Goal: Register for event/course

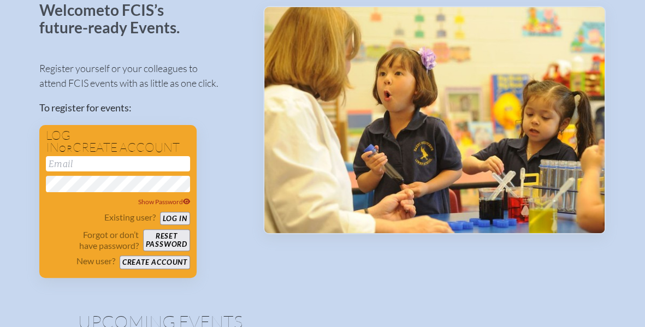
scroll to position [164, 0]
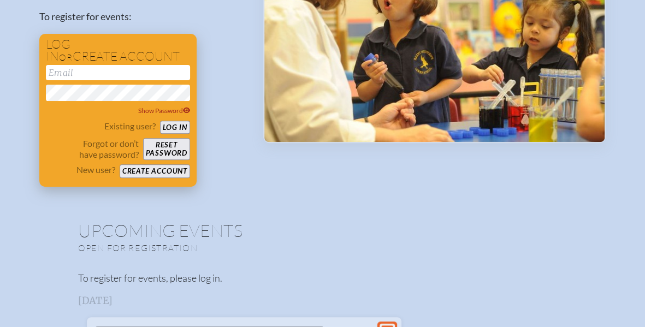
type input "[PERSON_NAME][EMAIL_ADDRESS][PERSON_NAME][DOMAIN_NAME]"
click at [168, 128] on button "Log in" at bounding box center [175, 128] width 30 height 14
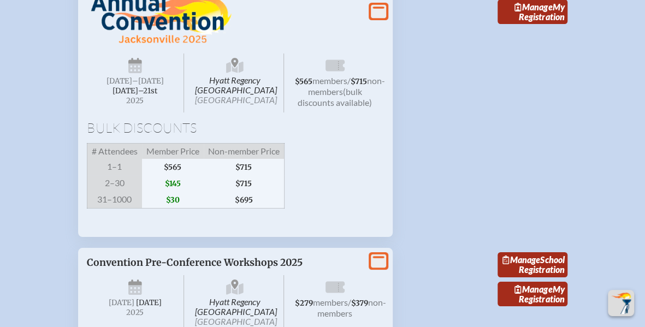
scroll to position [1965, 0]
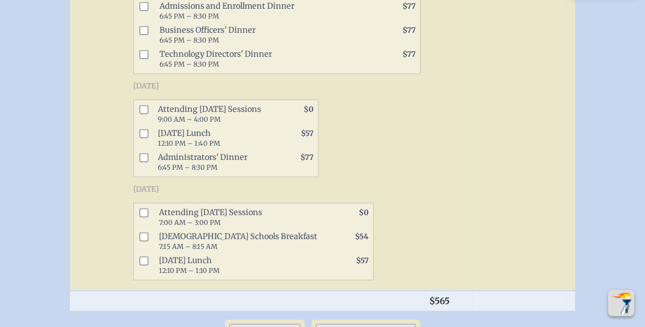
scroll to position [764, 0]
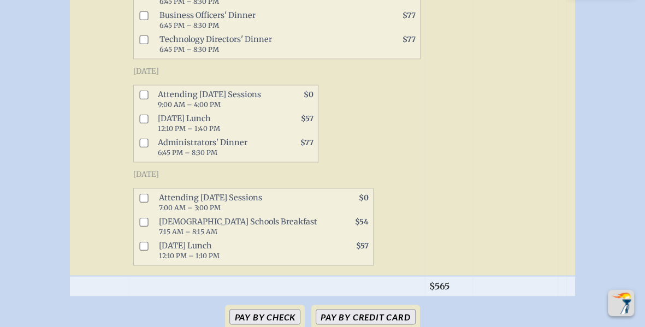
click at [139, 90] on input "checkbox" at bounding box center [143, 94] width 9 height 9
checkbox input "true"
click at [139, 114] on input "checkbox" at bounding box center [143, 118] width 9 height 9
checkbox input "true"
click at [139, 193] on input "checkbox" at bounding box center [143, 197] width 9 height 9
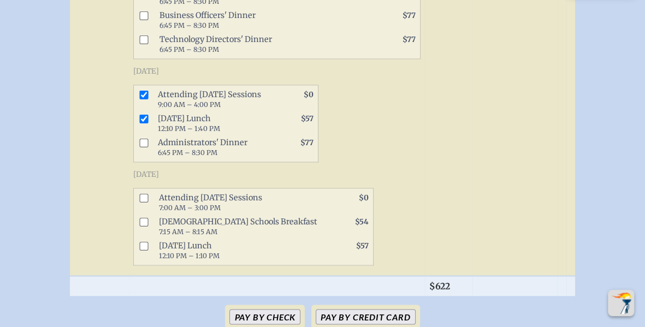
checkbox input "true"
click at [139, 241] on input "checkbox" at bounding box center [143, 245] width 9 height 9
checkbox input "true"
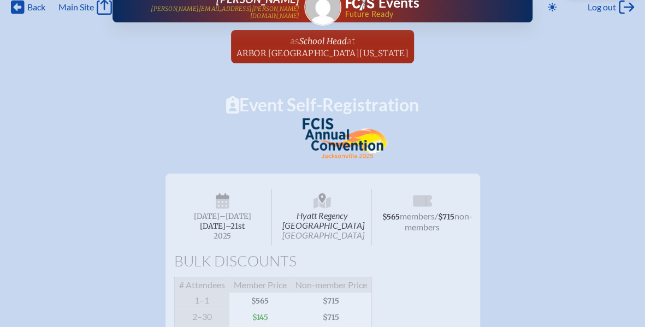
scroll to position [0, 0]
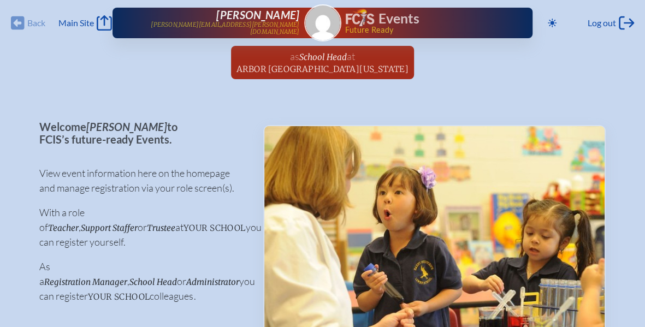
scroll to position [1965, 0]
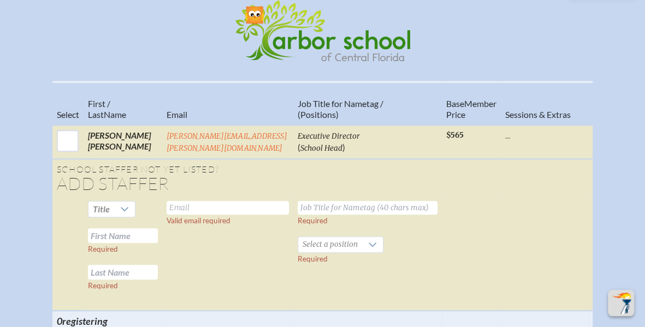
scroll to position [437, 0]
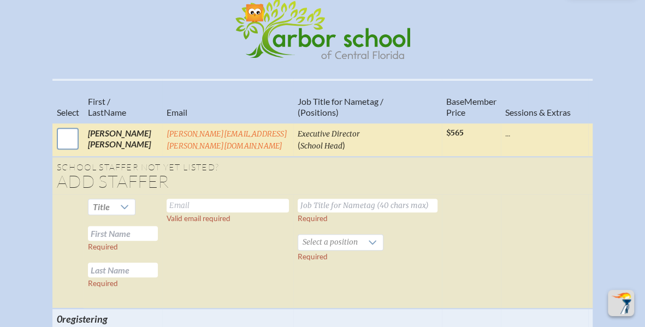
click at [69, 145] on input "checkbox" at bounding box center [67, 138] width 27 height 27
checkbox input "true"
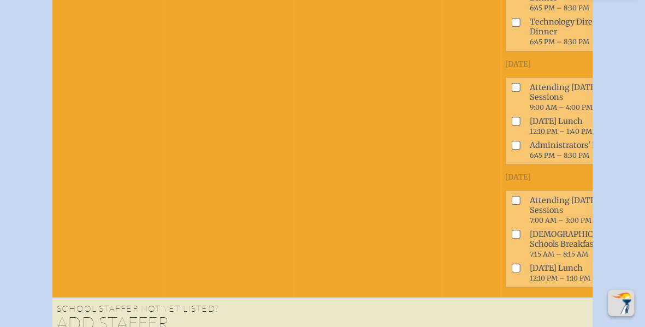
scroll to position [983, 0]
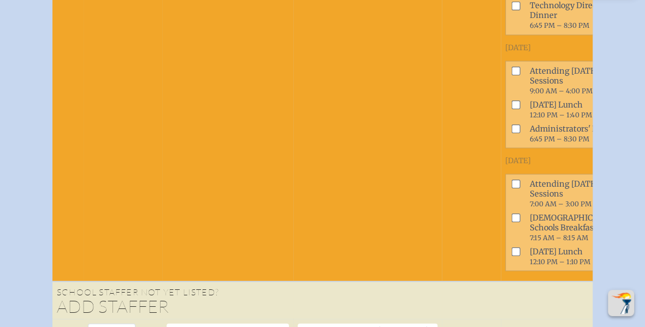
click at [511, 75] on input "checkbox" at bounding box center [515, 70] width 9 height 9
checkbox input "true"
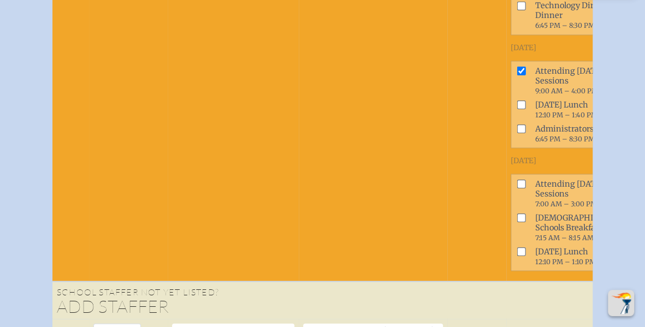
click at [516, 109] on input "checkbox" at bounding box center [520, 104] width 9 height 9
checkbox input "true"
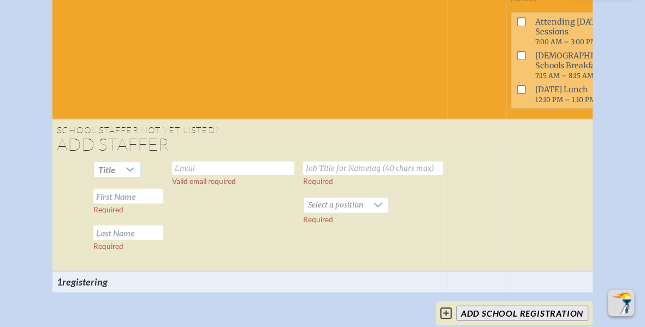
scroll to position [1146, 0]
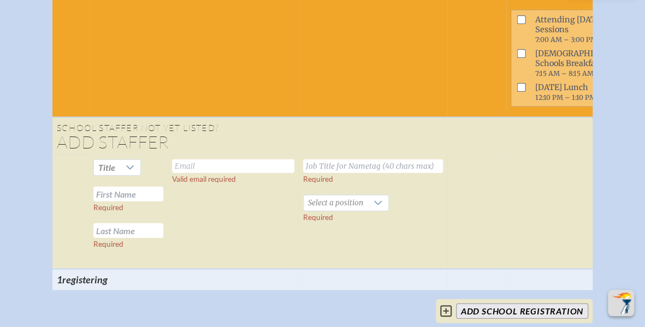
click at [516, 24] on input "checkbox" at bounding box center [520, 19] width 9 height 9
checkbox input "true"
click at [516, 92] on input "checkbox" at bounding box center [520, 87] width 9 height 9
checkbox input "true"
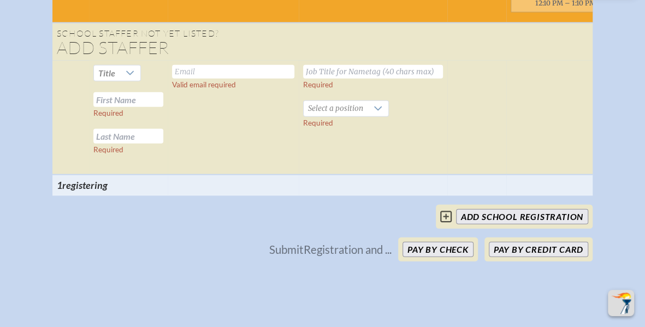
scroll to position [1256, 0]
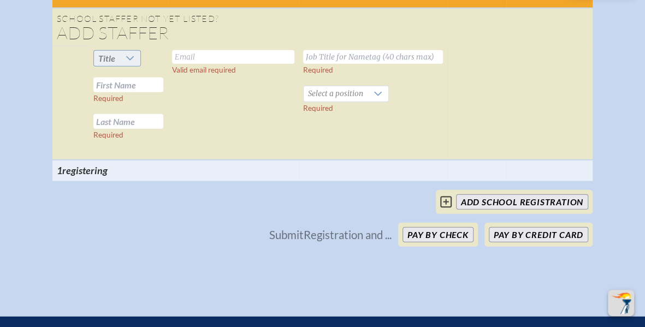
click at [132, 66] on div at bounding box center [130, 58] width 21 height 15
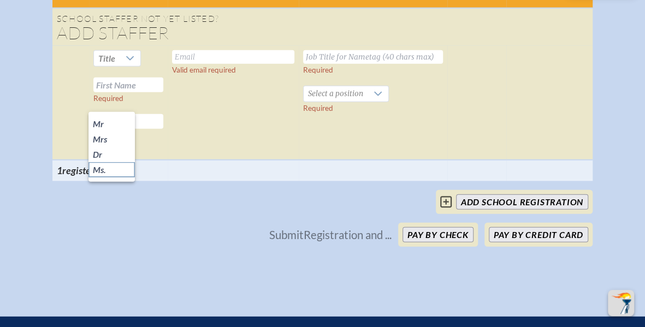
click at [103, 168] on span "Ms." at bounding box center [99, 169] width 13 height 11
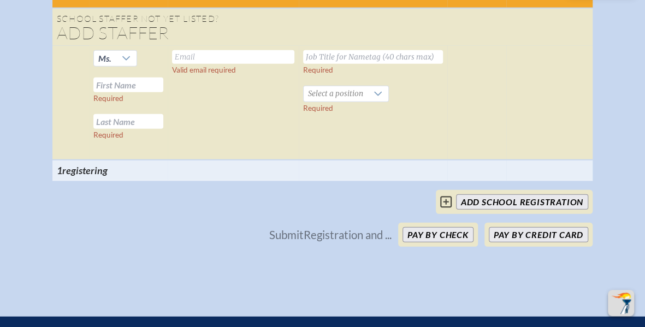
click at [235, 64] on input "text" at bounding box center [233, 57] width 122 height 14
type input "jessica.magill@arborschoolflorida.com"
click at [352, 64] on input "text" at bounding box center [373, 57] width 140 height 14
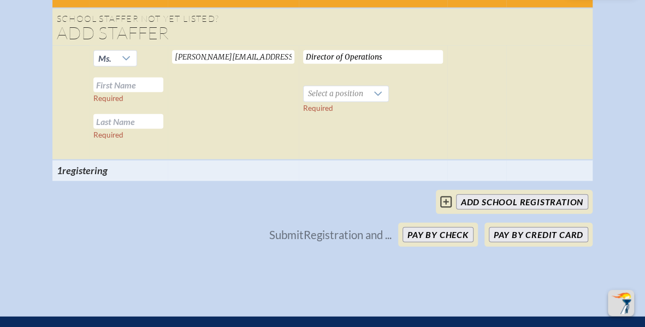
type input "Director of Operations"
click at [146, 92] on input "text" at bounding box center [128, 85] width 70 height 15
type input "Jessica"
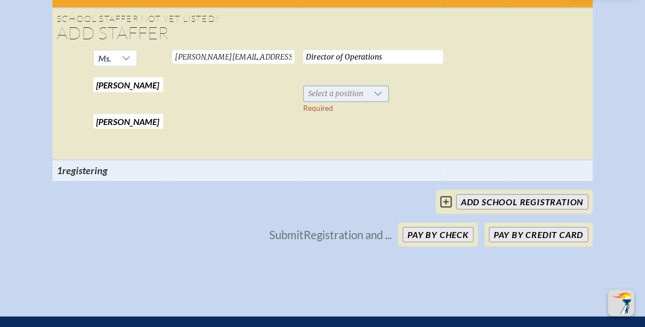
type input "Magill"
click at [367, 102] on div at bounding box center [377, 93] width 21 height 15
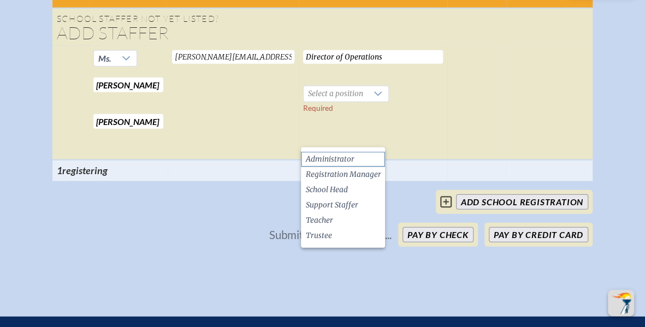
click at [366, 159] on li "Administrator" at bounding box center [343, 159] width 84 height 15
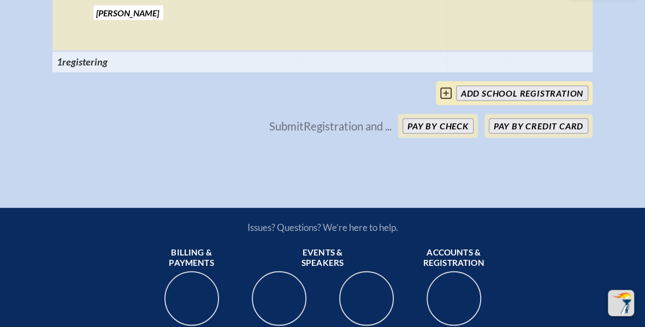
scroll to position [1365, 0]
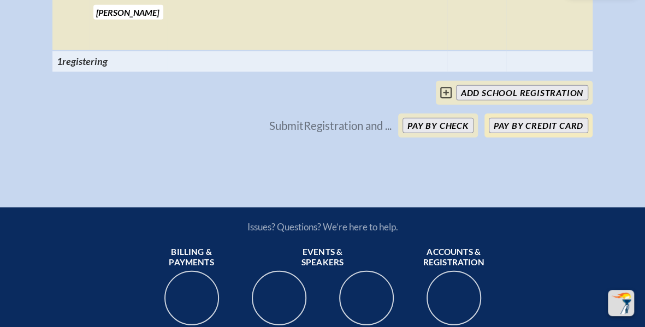
click at [531, 133] on button "Pay by Credit Card" at bounding box center [538, 125] width 99 height 15
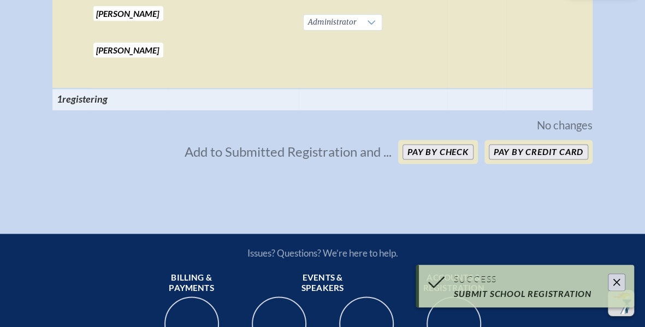
scroll to position [758, 0]
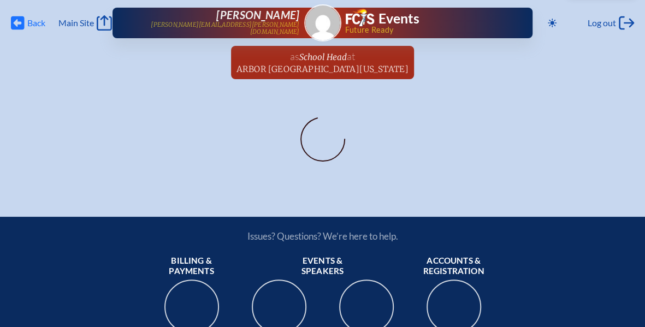
click at [33, 20] on span "Back" at bounding box center [36, 22] width 18 height 11
drag, startPoint x: 82, startPoint y: 20, endPoint x: 92, endPoint y: 15, distance: 11.2
click at [82, 20] on span "Main Site" at bounding box center [75, 22] width 35 height 11
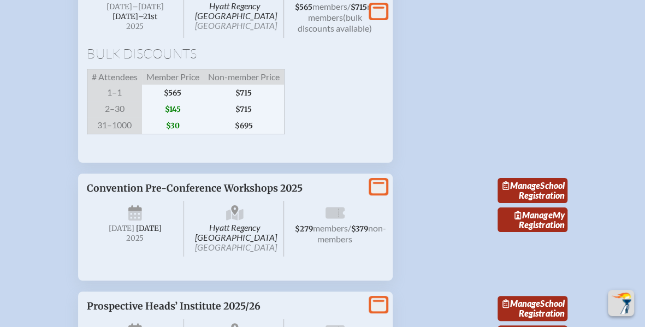
scroll to position [1965, 0]
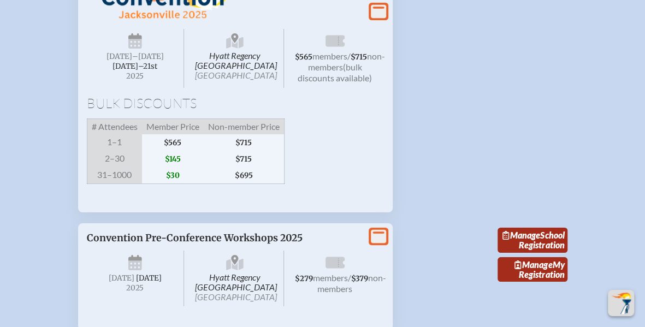
click at [378, 19] on icon at bounding box center [378, 12] width 15 height 14
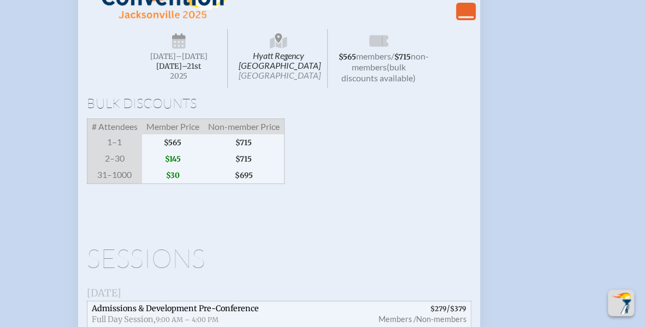
click at [460, 19] on icon "View Less" at bounding box center [465, 11] width 15 height 15
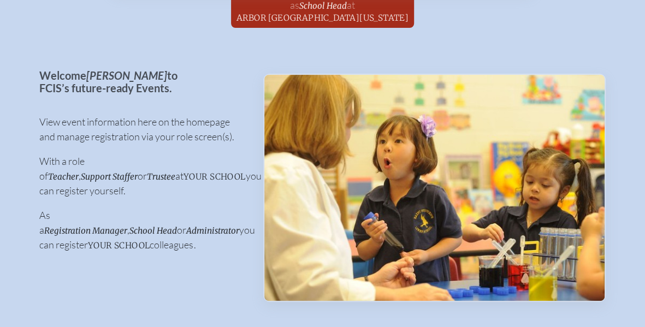
scroll to position [0, 0]
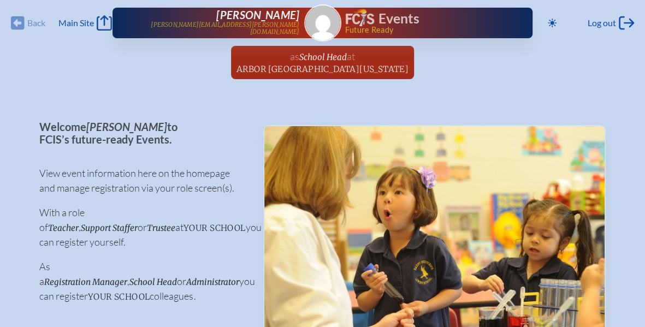
click at [390, 16] on div "Events" at bounding box center [422, 19] width 152 height 20
click at [101, 21] on icon "Main Site" at bounding box center [104, 22] width 15 height 15
